Goal: Task Accomplishment & Management: Manage account settings

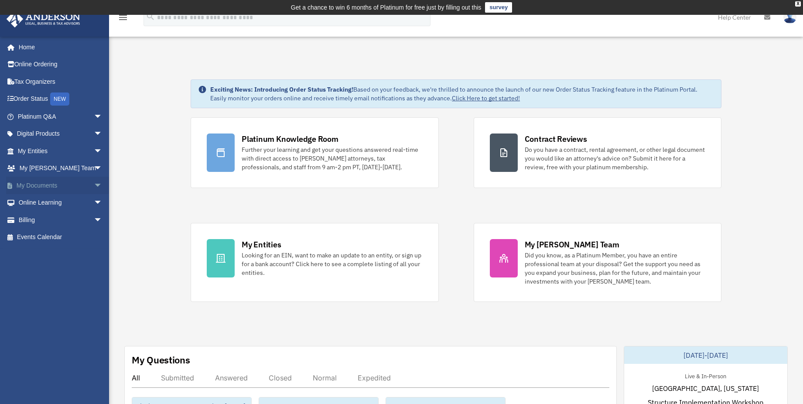
click at [94, 180] on span "arrow_drop_down" at bounding box center [102, 186] width 17 height 18
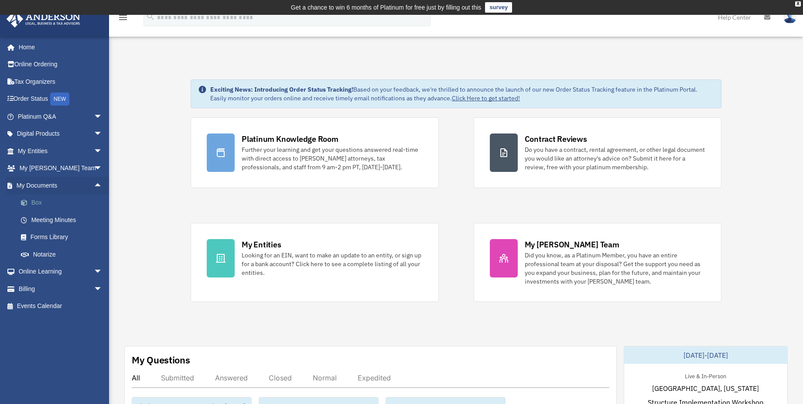
click at [34, 200] on link "Box" at bounding box center [63, 202] width 103 height 17
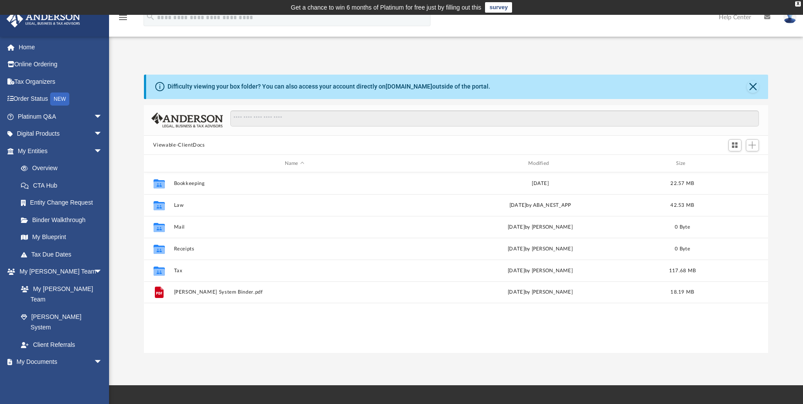
scroll to position [192, 618]
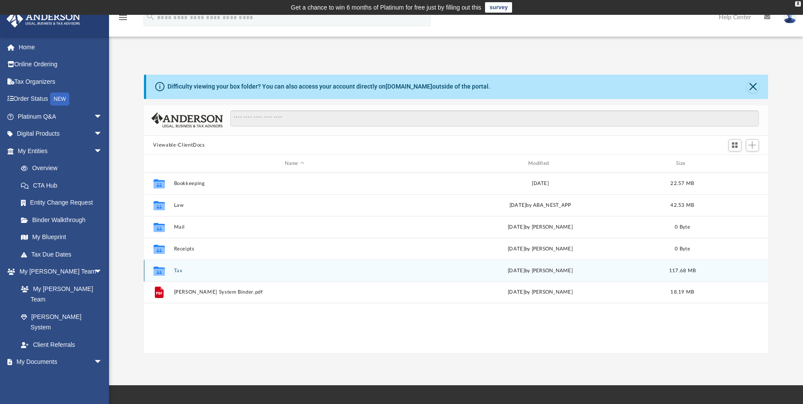
click at [179, 270] on button "Tax" at bounding box center [295, 271] width 242 height 6
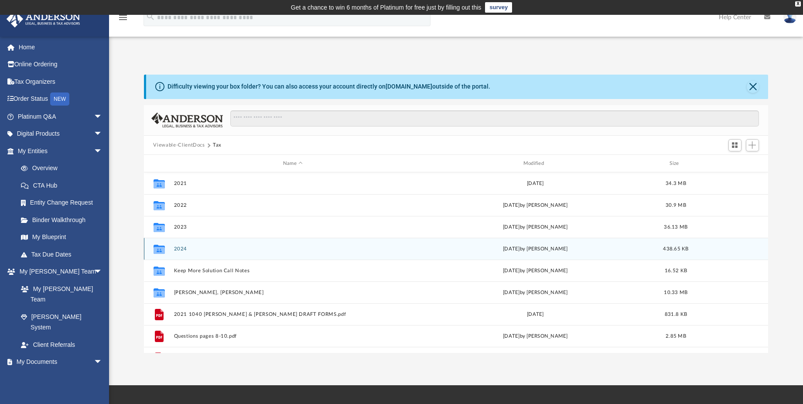
click at [177, 250] on button "2024" at bounding box center [293, 249] width 239 height 6
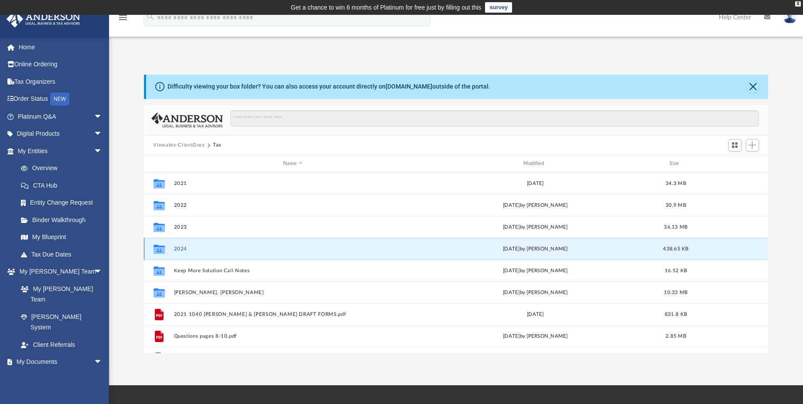
click at [177, 250] on button "2024" at bounding box center [293, 249] width 239 height 6
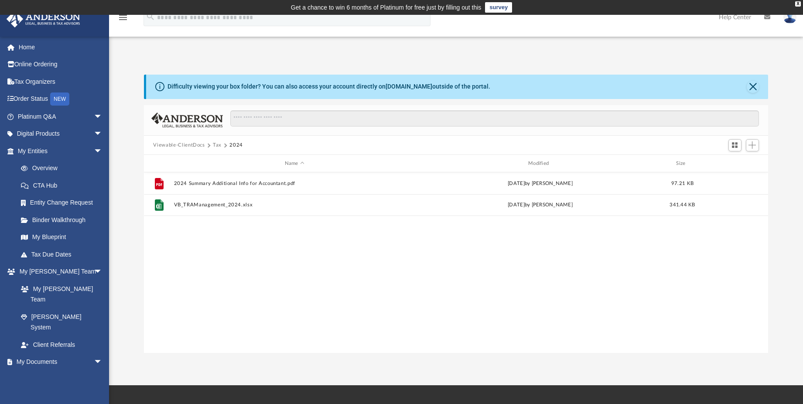
click at [218, 146] on button "Tax" at bounding box center [217, 145] width 9 height 8
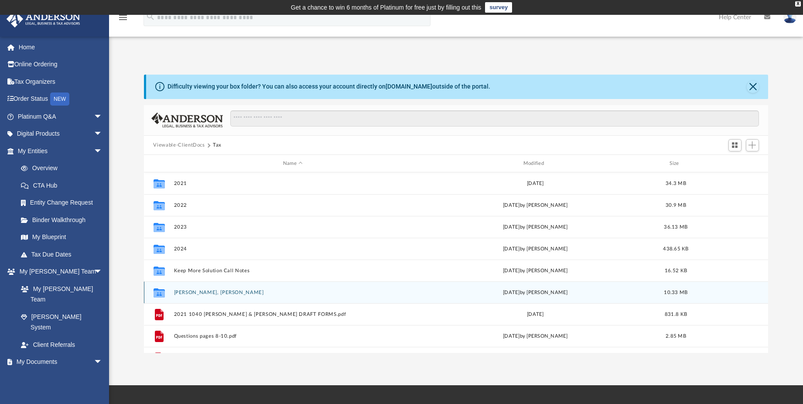
click at [196, 293] on button "Ludlow, Bartlett" at bounding box center [293, 293] width 239 height 6
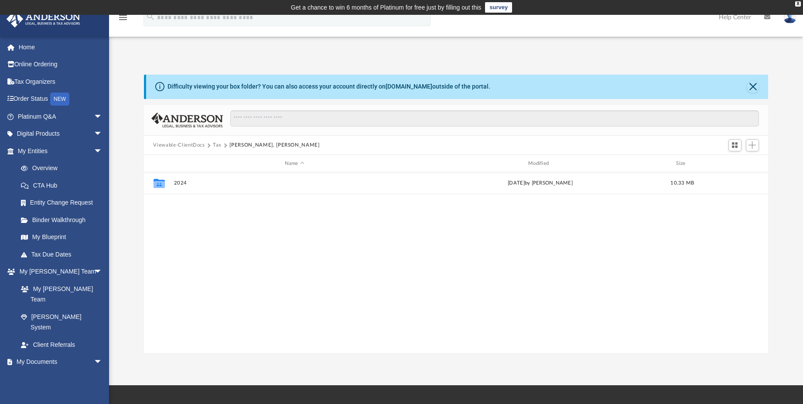
click at [214, 145] on button "Tax" at bounding box center [217, 145] width 9 height 8
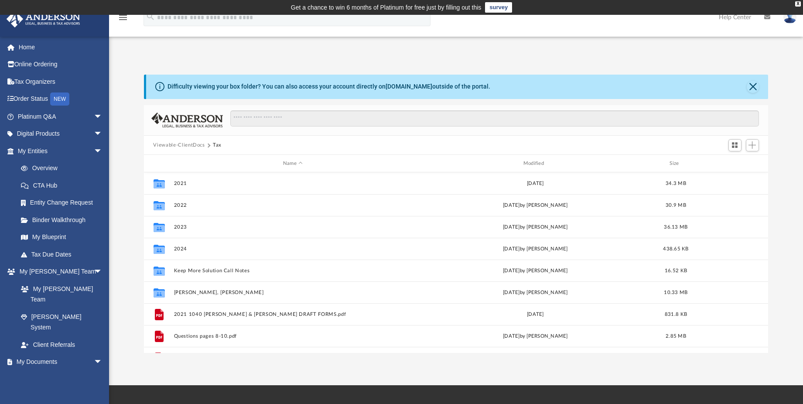
click at [190, 146] on button "Viewable-ClientDocs" at bounding box center [178, 145] width 51 height 8
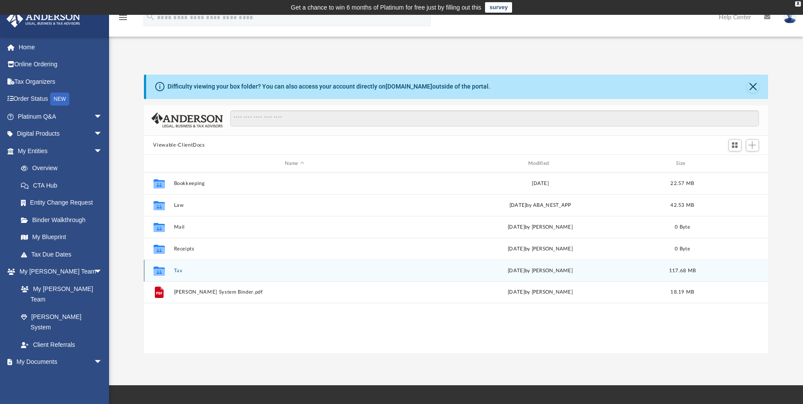
click at [177, 271] on button "Tax" at bounding box center [295, 271] width 242 height 6
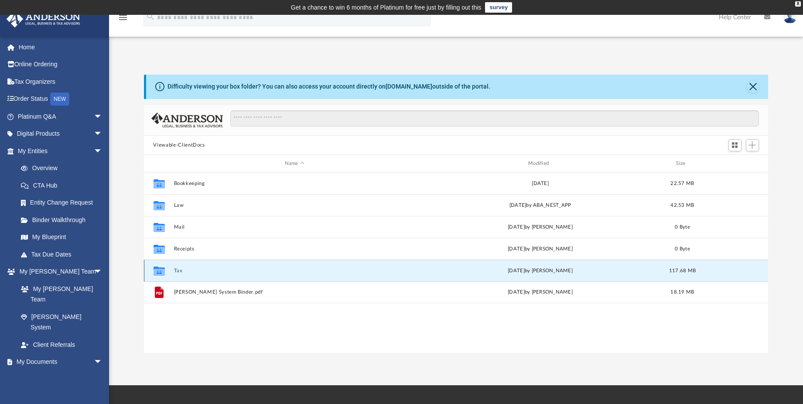
click at [177, 271] on button "Tax" at bounding box center [295, 271] width 242 height 6
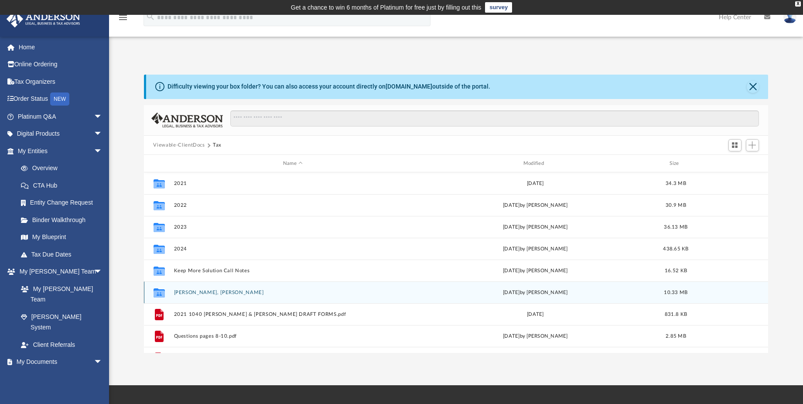
click at [179, 292] on button "Ludlow, Bartlett" at bounding box center [293, 293] width 239 height 6
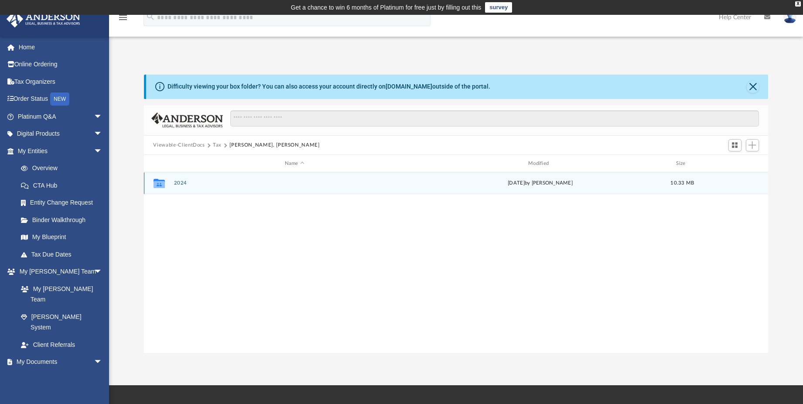
click at [176, 183] on button "2024" at bounding box center [295, 184] width 242 height 6
click at [179, 184] on button "Digital Tax Organizer" at bounding box center [295, 184] width 242 height 6
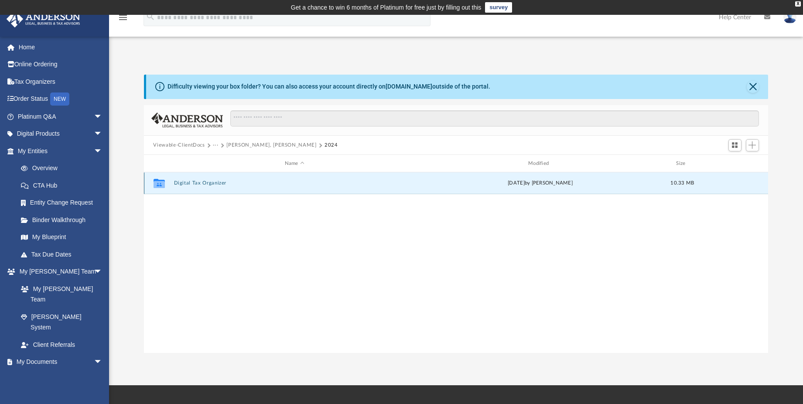
click at [179, 184] on button "Digital Tax Organizer" at bounding box center [295, 184] width 242 height 6
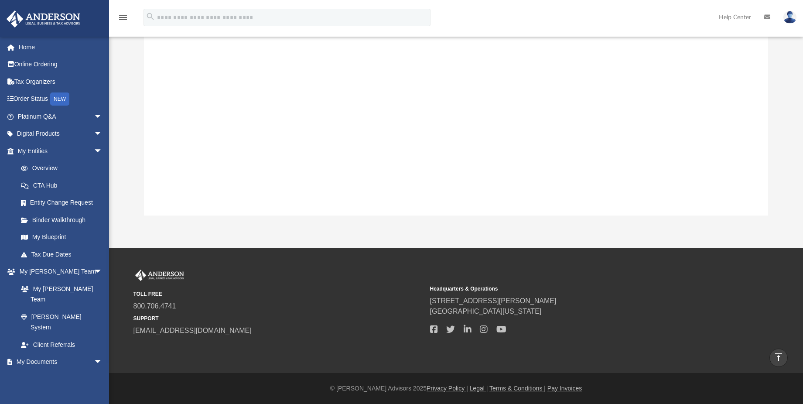
scroll to position [0, 0]
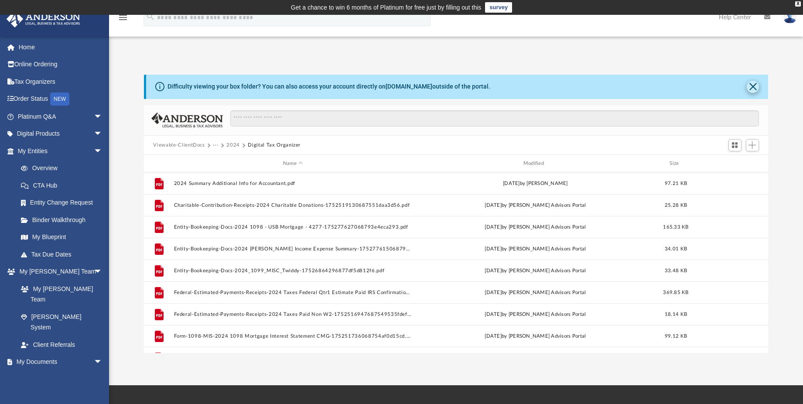
click at [755, 88] on button "Close" at bounding box center [753, 87] width 12 height 12
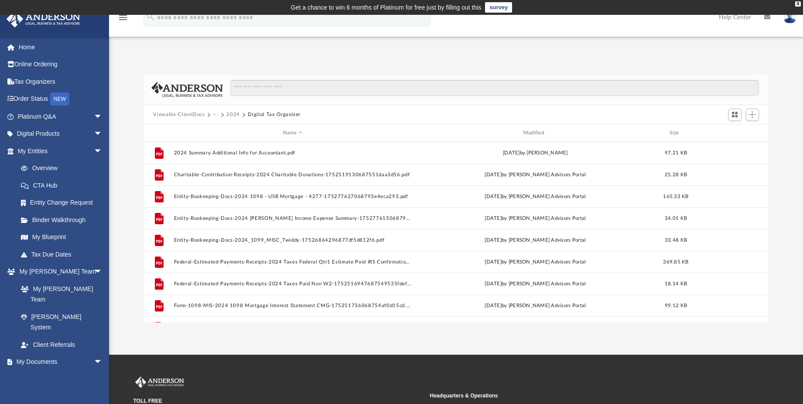
click at [787, 20] on img at bounding box center [790, 17] width 13 height 13
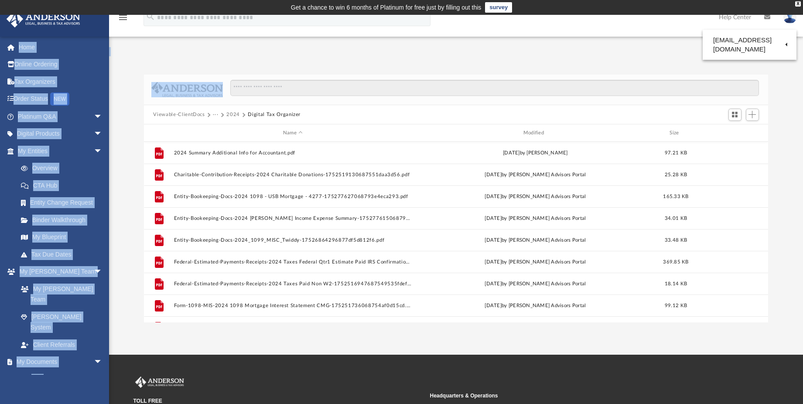
drag, startPoint x: 587, startPoint y: 69, endPoint x: 594, endPoint y: 73, distance: 9.0
click at [592, 72] on div "App bart.ludlow@icloud.com Sign Out tramanagementobx@gmail.com Home Online Orde…" at bounding box center [401, 185] width 803 height 340
click at [789, 21] on img at bounding box center [790, 17] width 13 height 13
click at [616, 78] on link "Logout" at bounding box center [659, 76] width 87 height 18
